Goal: Information Seeking & Learning: Learn about a topic

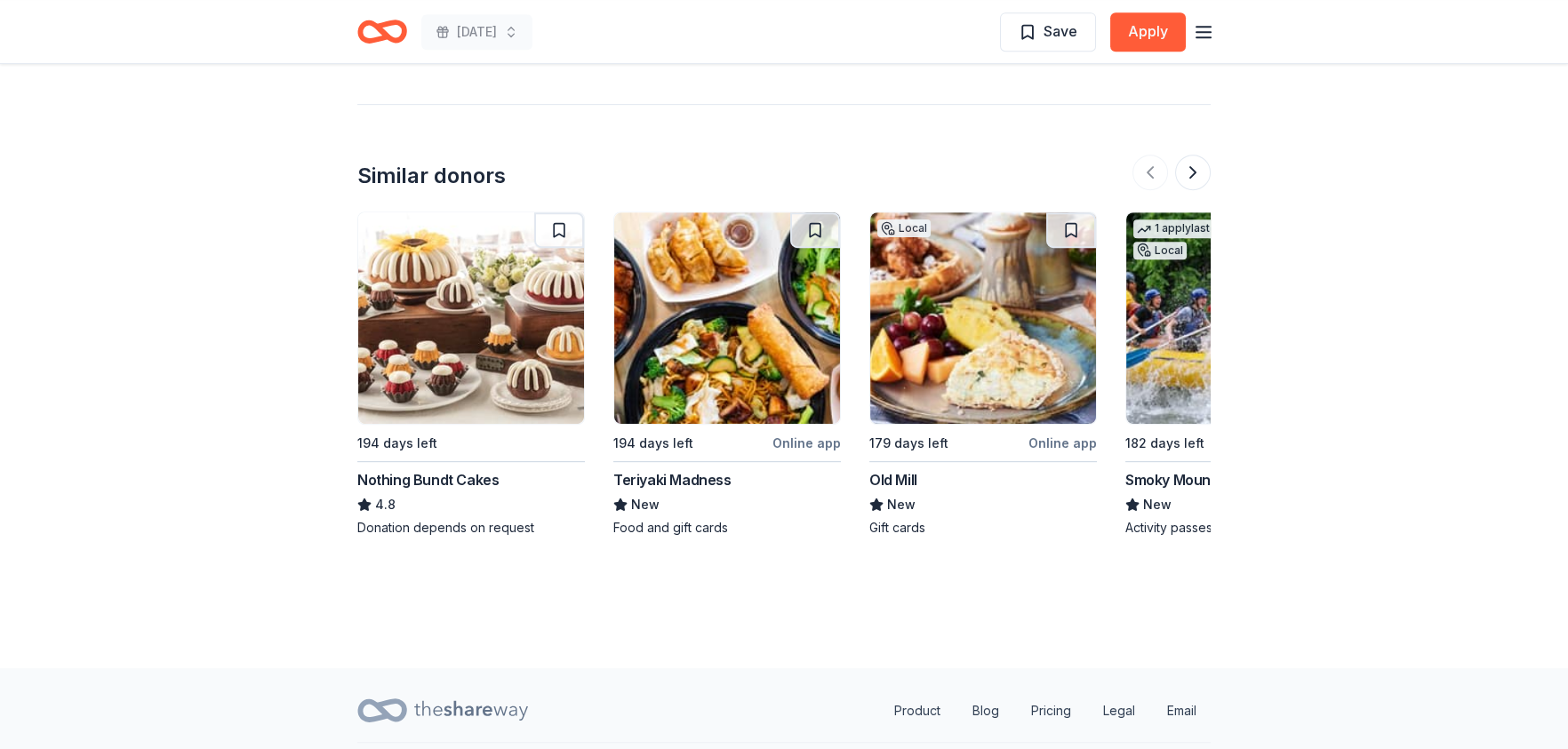
scroll to position [1988, 0]
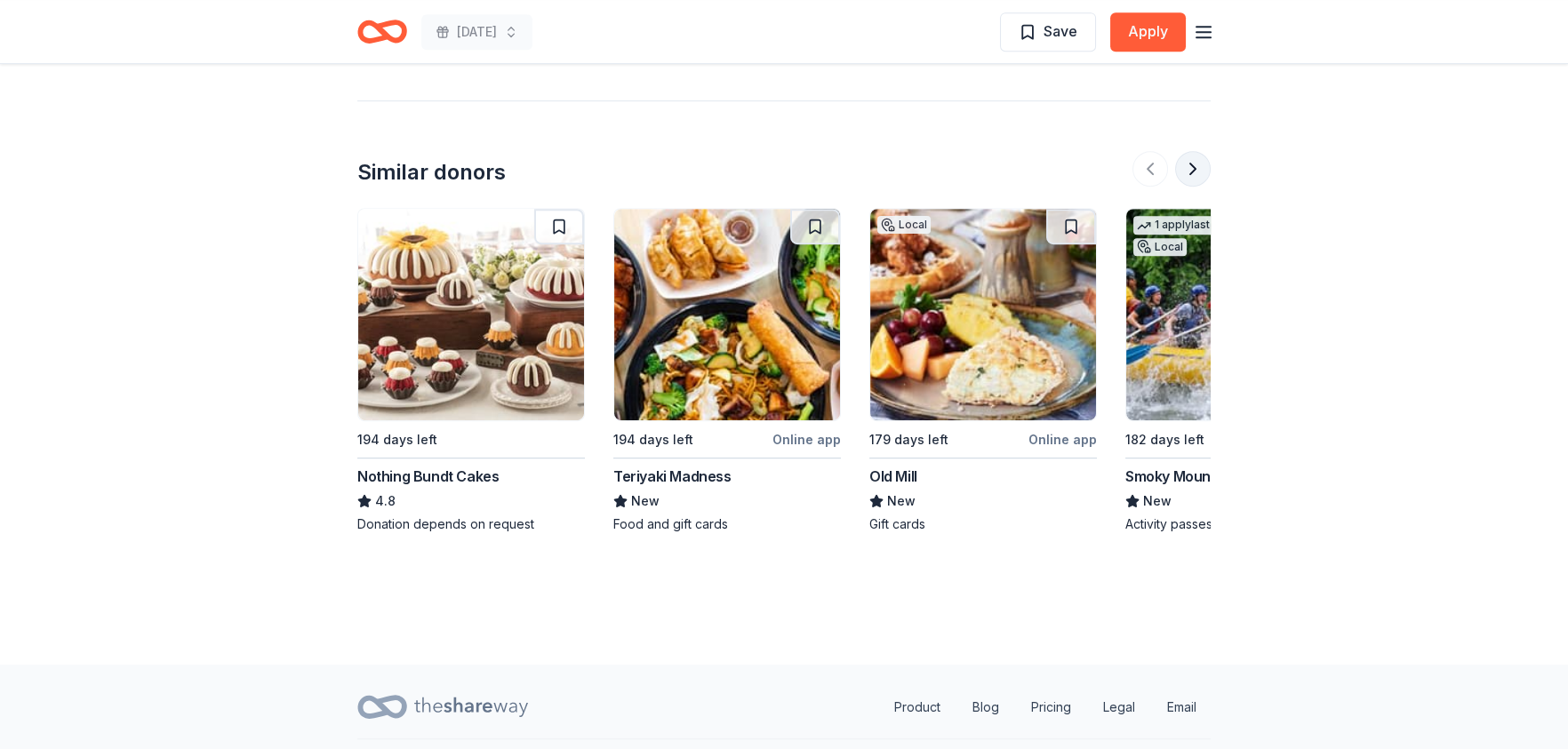
click at [1184, 151] on button at bounding box center [1192, 168] width 35 height 35
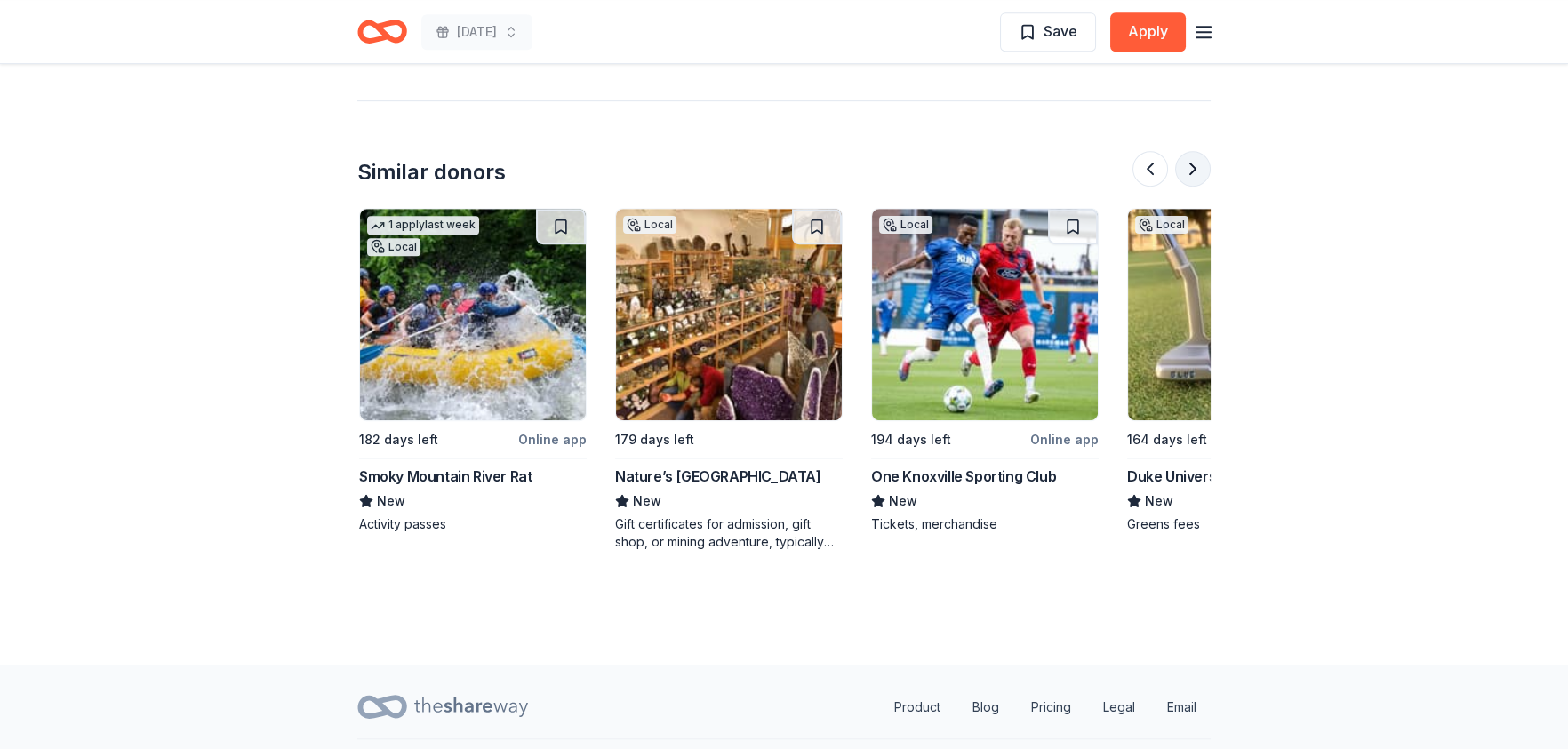
scroll to position [0, 767]
click at [1194, 151] on button at bounding box center [1192, 168] width 35 height 35
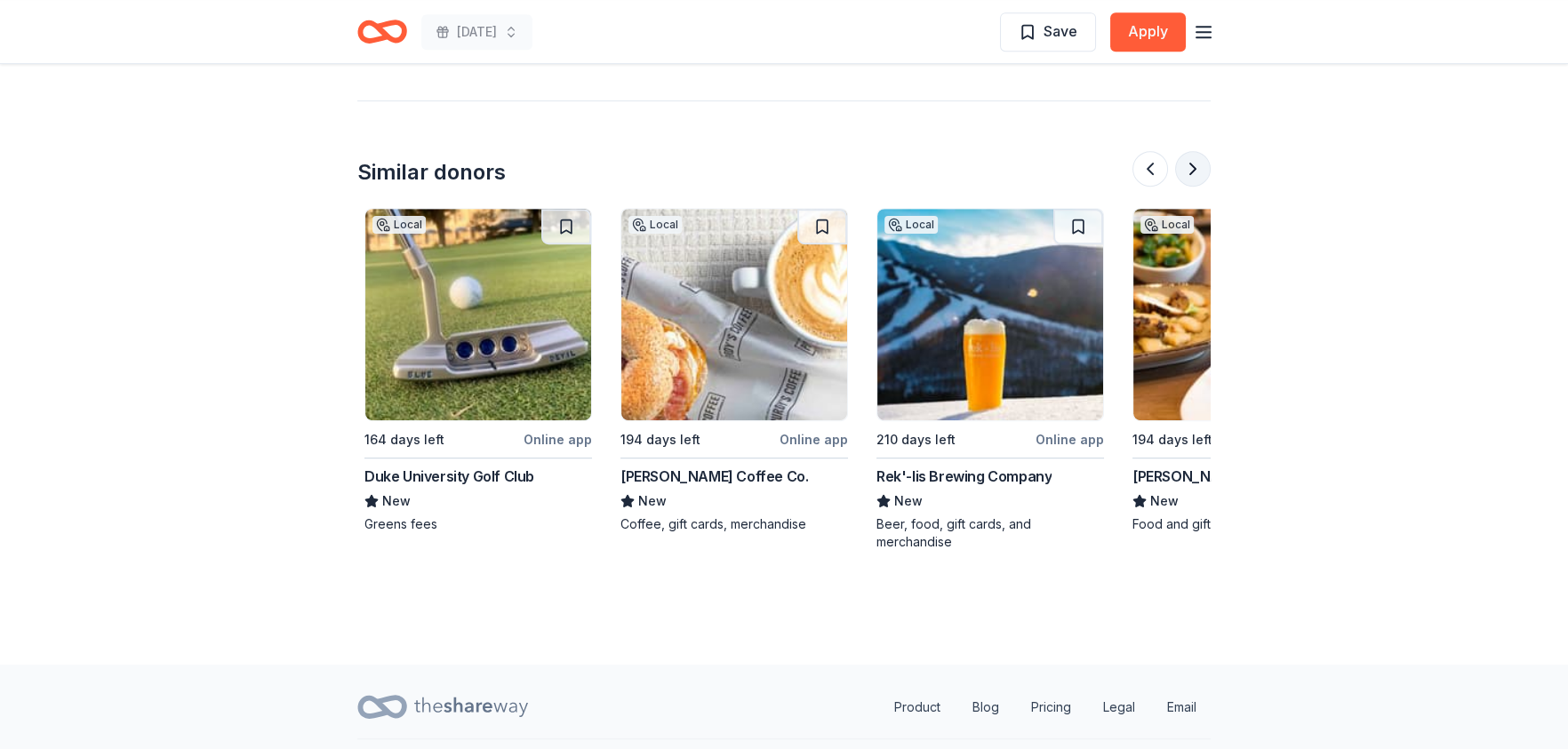
scroll to position [0, 1536]
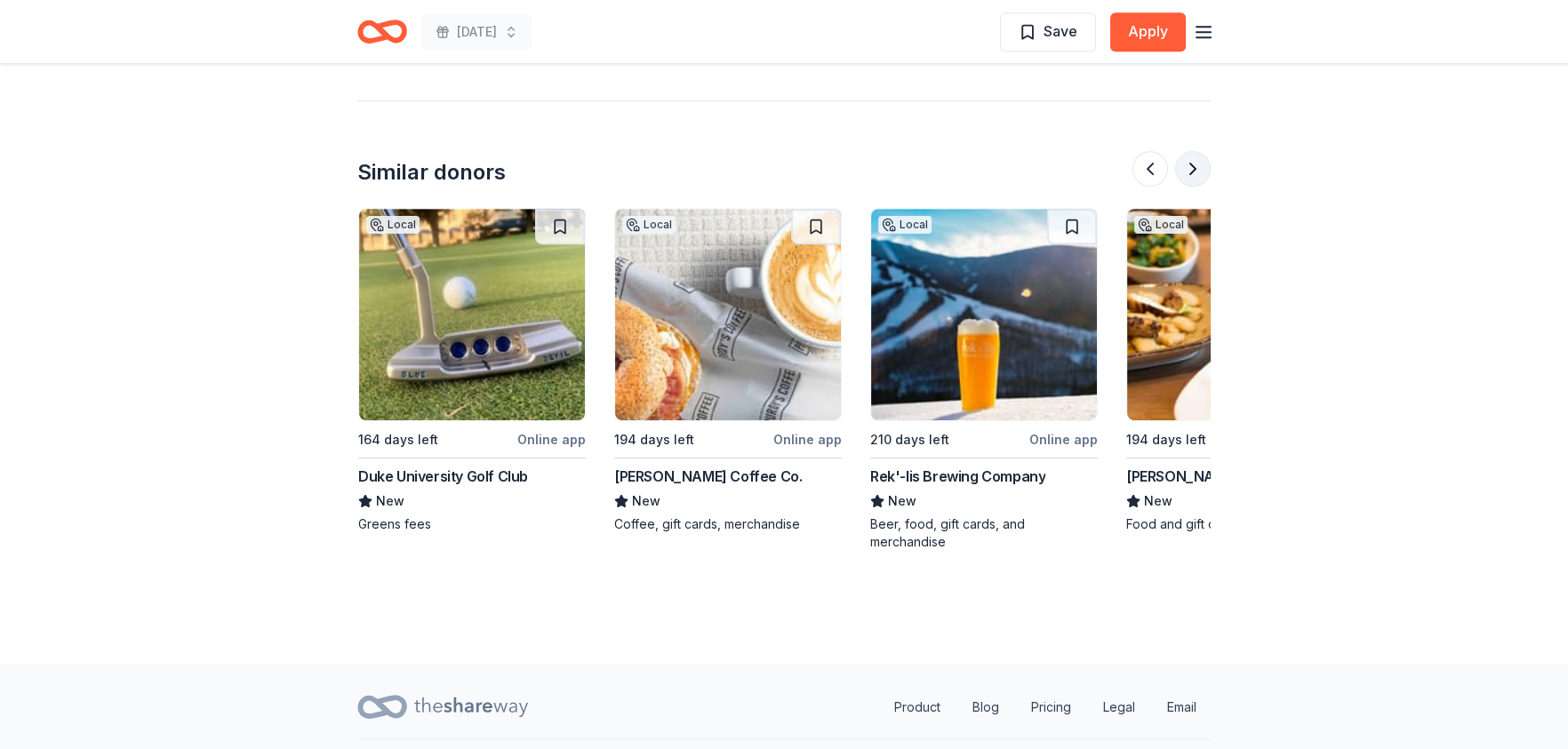
click at [1194, 151] on button at bounding box center [1192, 168] width 35 height 35
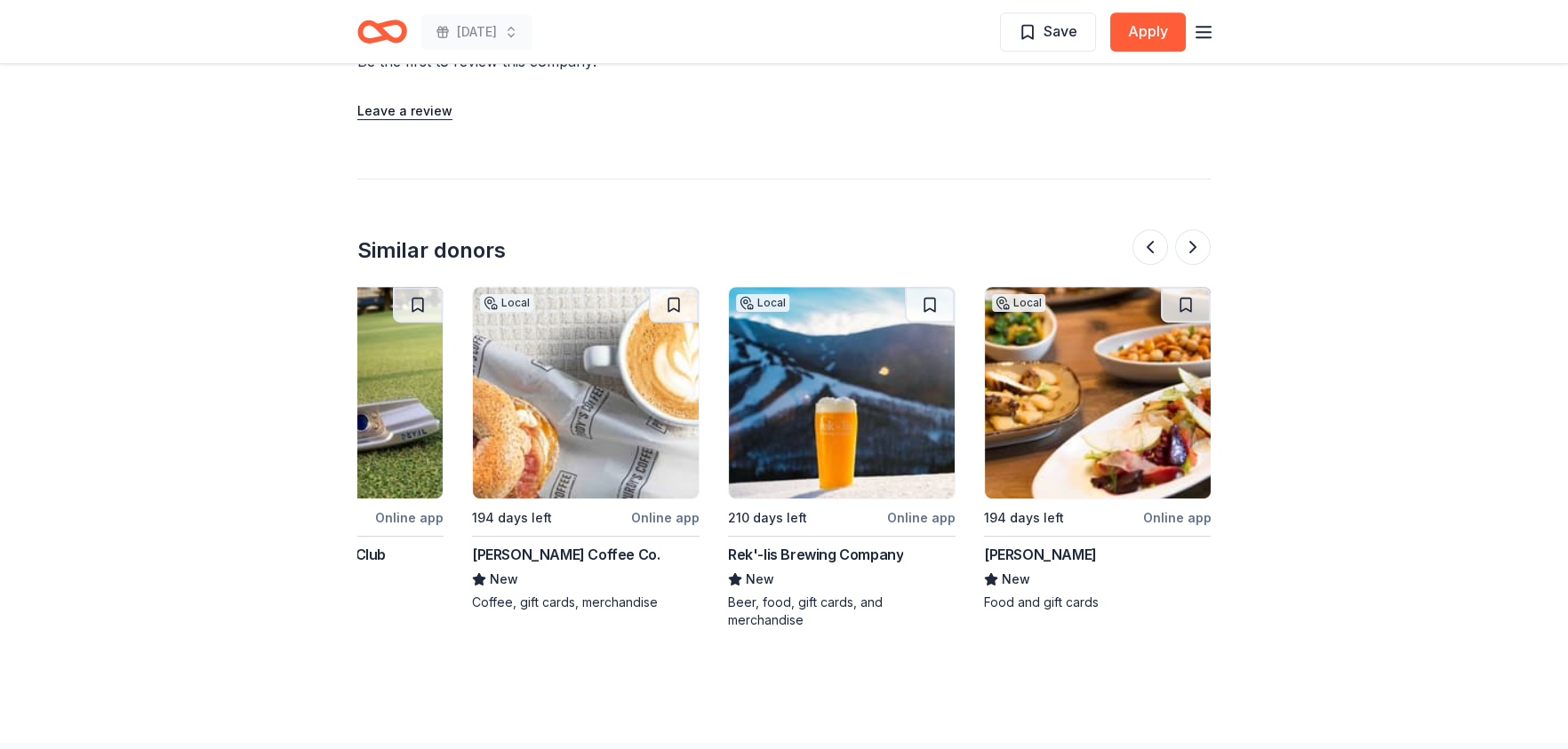
scroll to position [1721, 0]
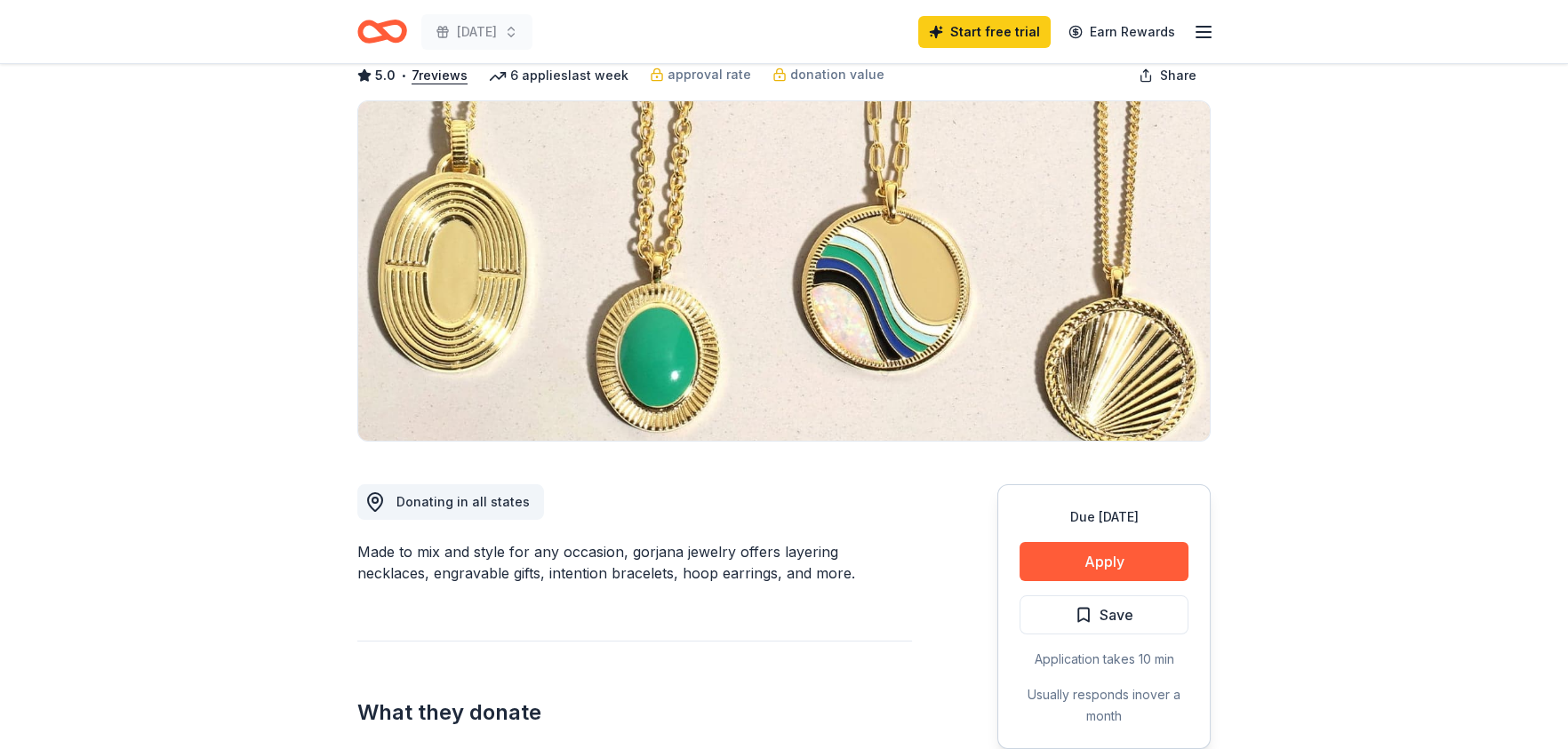
scroll to position [88, 0]
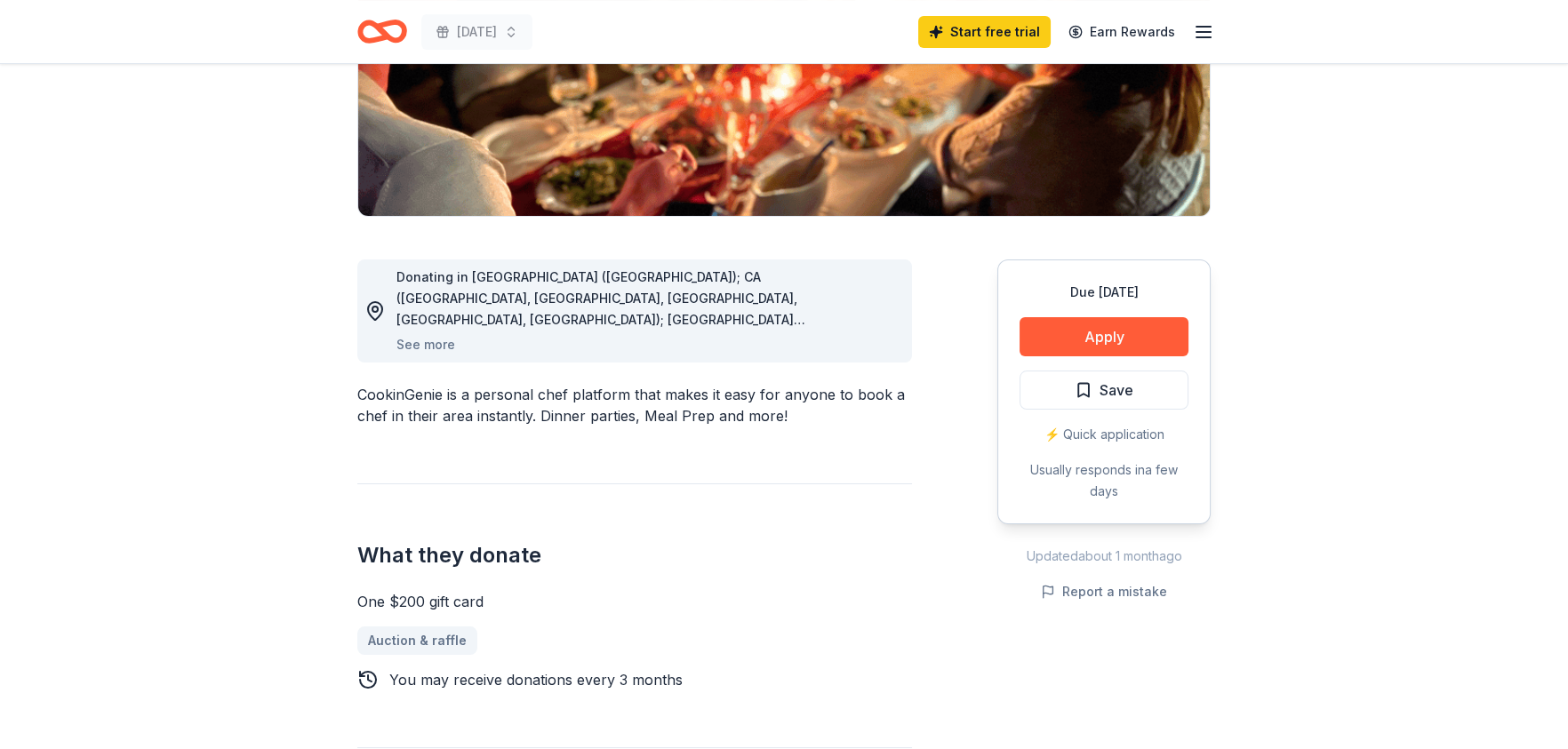
scroll to position [355, 0]
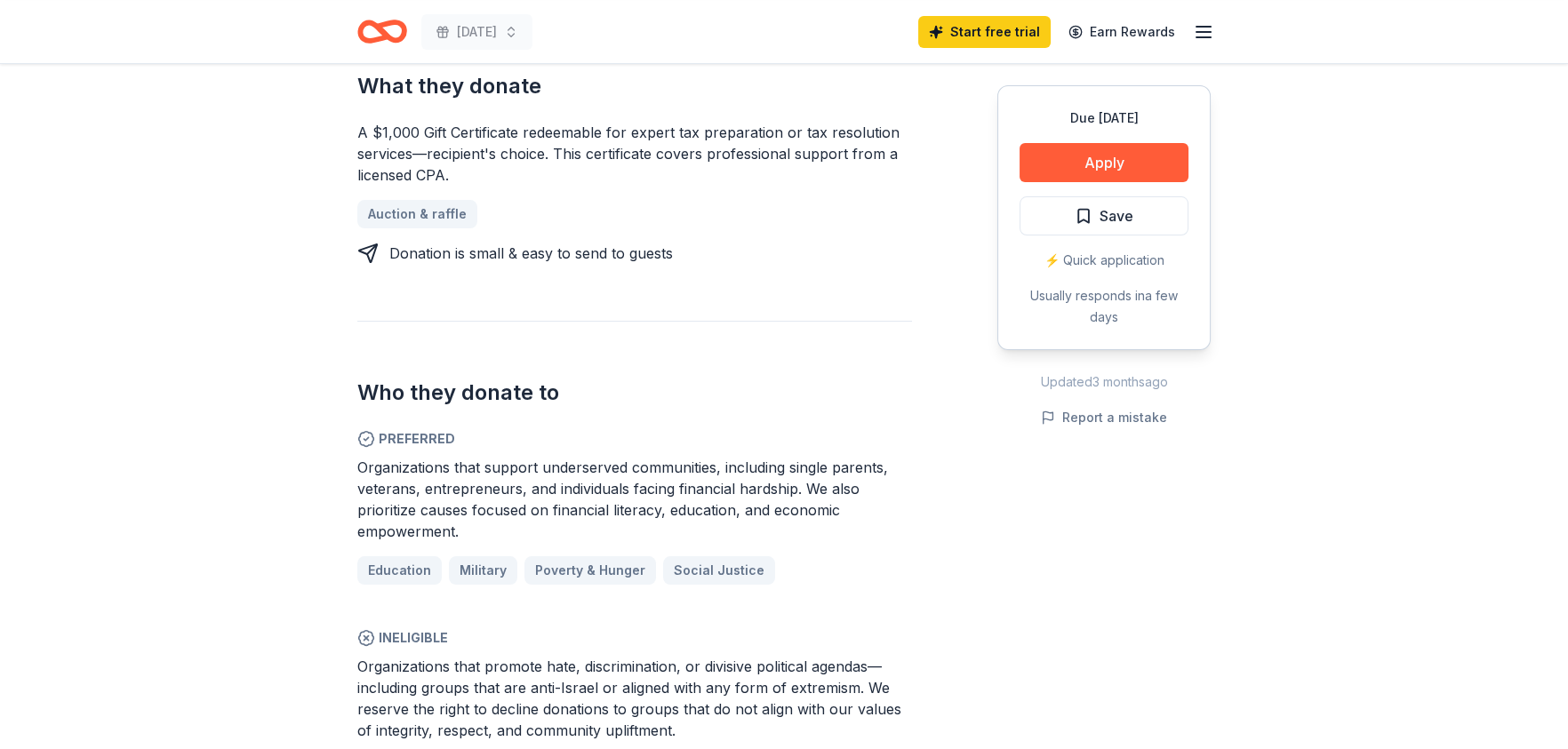
scroll to position [622, 0]
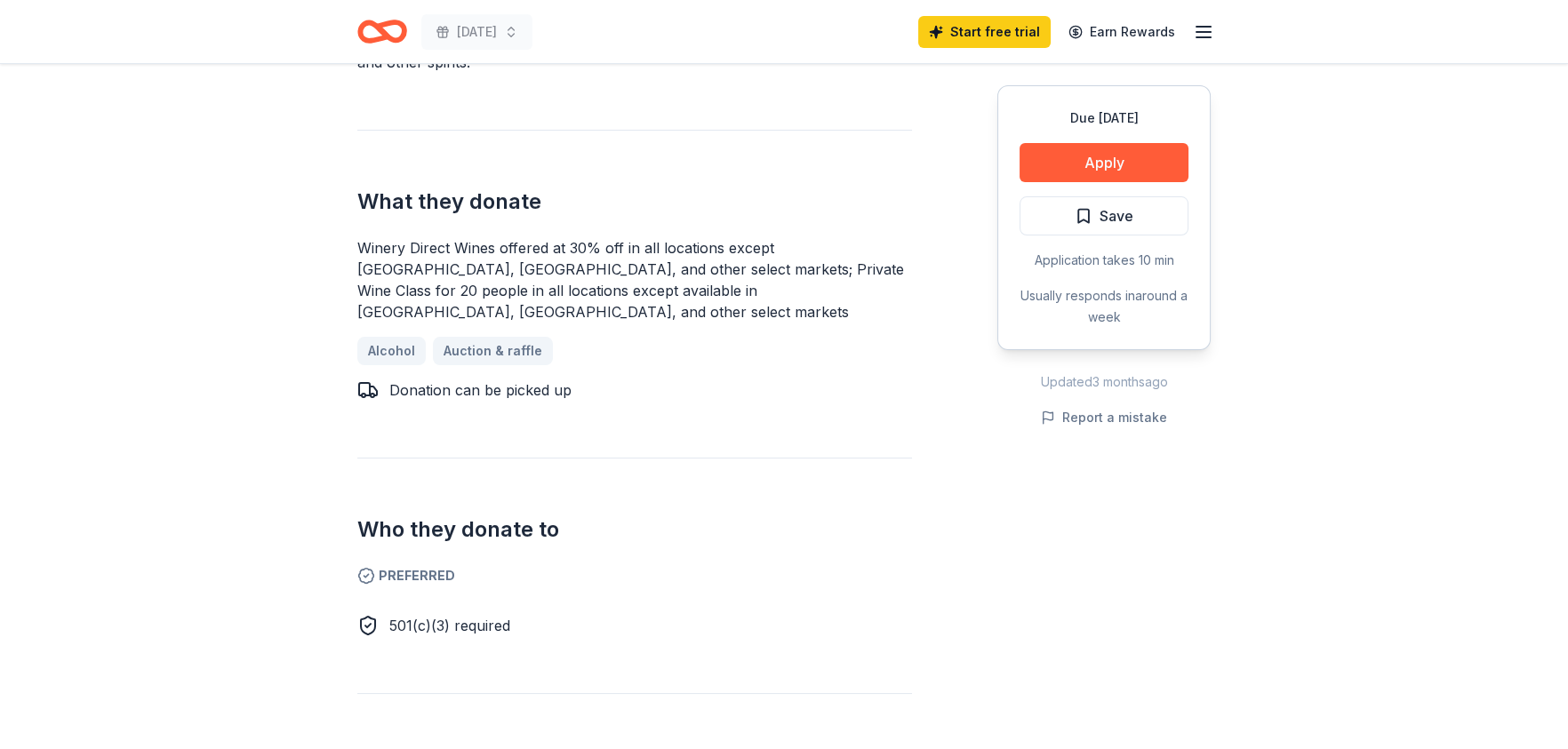
scroll to position [710, 0]
